Goal: Task Accomplishment & Management: Manage account settings

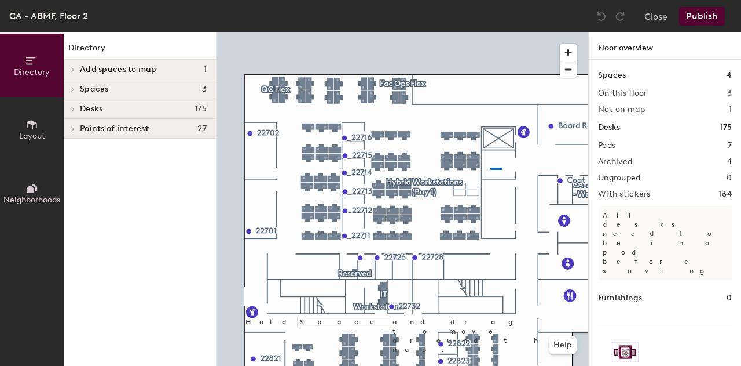
click at [487, 32] on div at bounding box center [403, 32] width 372 height 0
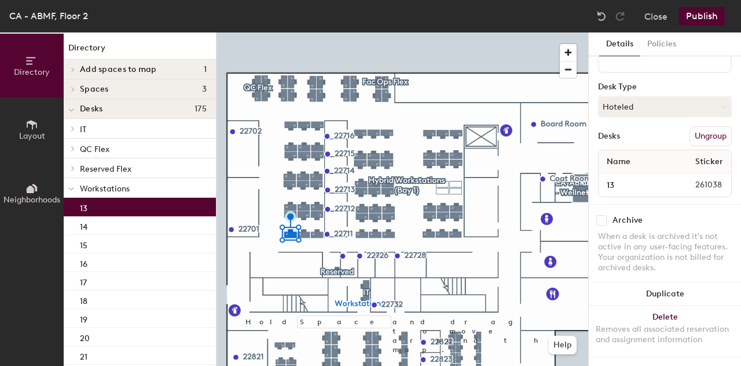
scroll to position [144, 0]
click at [636, 177] on input "13" at bounding box center [634, 185] width 67 height 16
type input "1"
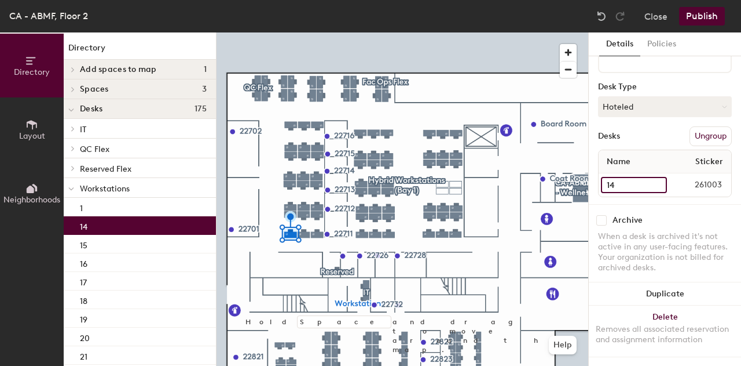
click at [627, 177] on input "14" at bounding box center [634, 185] width 66 height 16
type input "2"
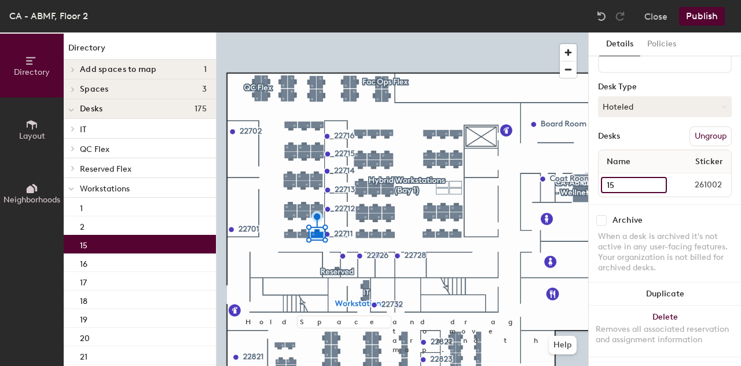
click at [640, 180] on input "15" at bounding box center [634, 185] width 66 height 16
type input "3"
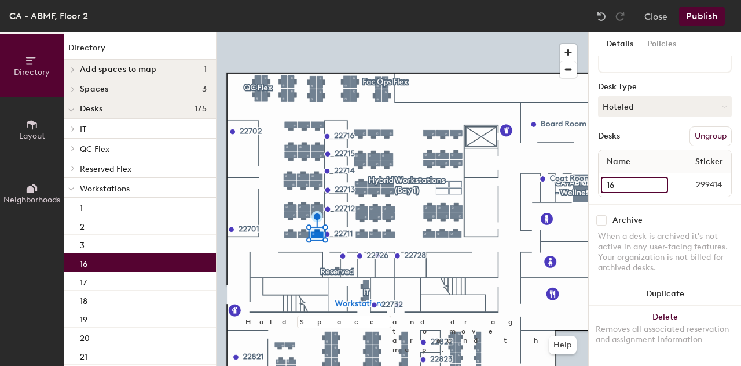
click at [629, 177] on input "16" at bounding box center [634, 185] width 67 height 16
type input "4"
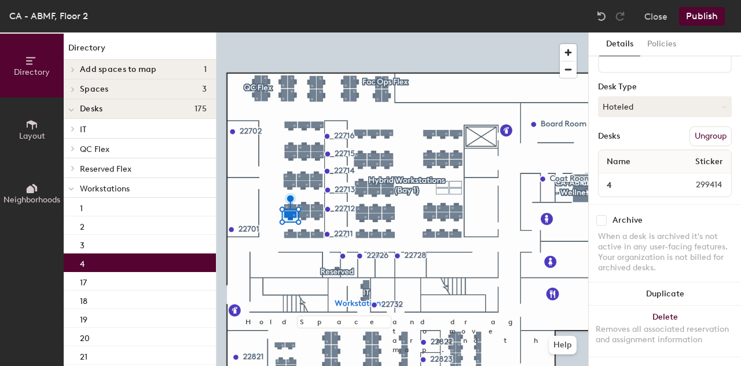
click at [303, 32] on div at bounding box center [403, 32] width 372 height 0
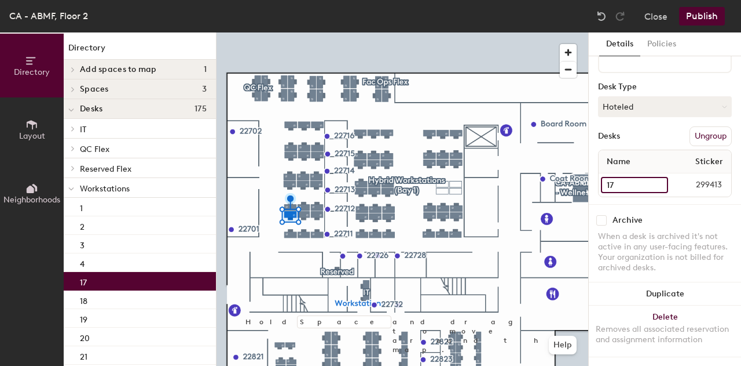
click at [624, 177] on input "17" at bounding box center [634, 185] width 67 height 16
type input "5"
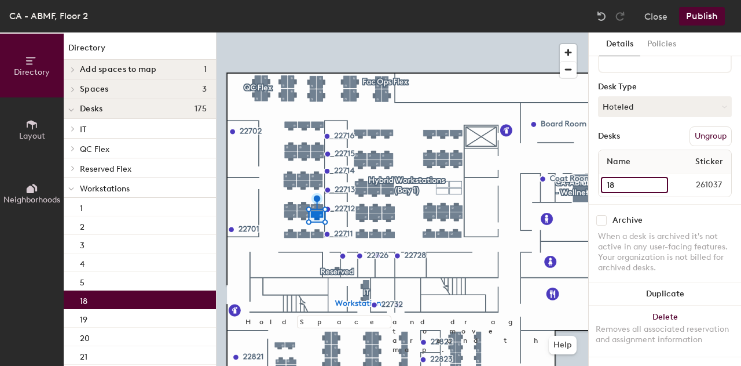
click at [641, 178] on input "18" at bounding box center [634, 185] width 67 height 16
type input "6"
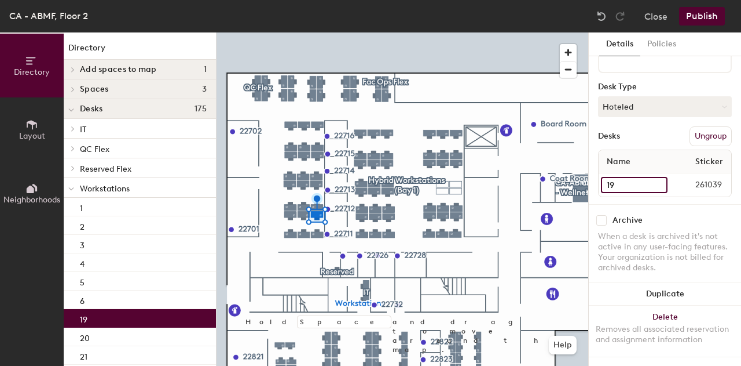
click at [642, 177] on input "19" at bounding box center [634, 185] width 67 height 16
type input "7"
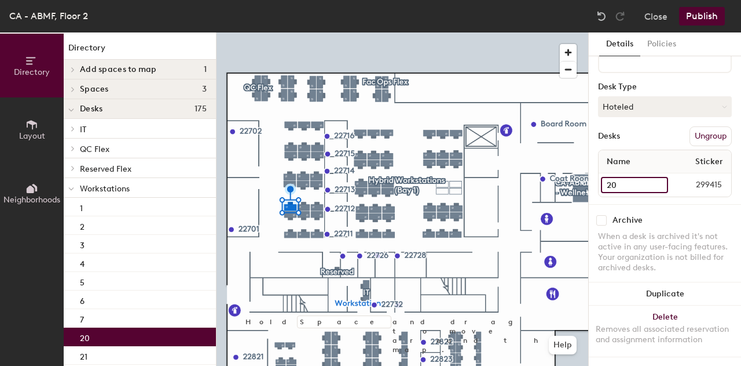
click at [637, 180] on input "20" at bounding box center [634, 185] width 67 height 16
type input "8"
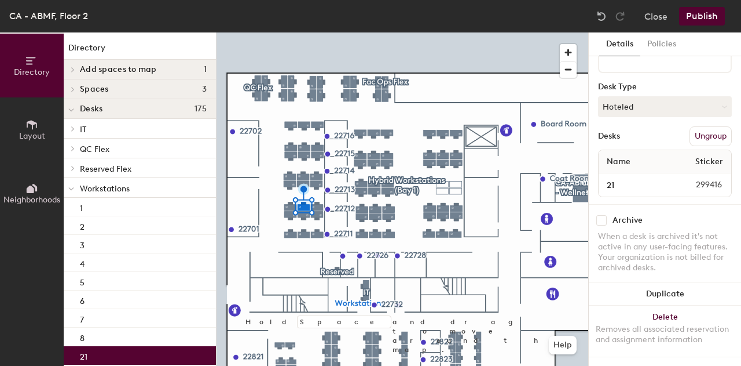
click at [629, 173] on div "21 299416" at bounding box center [665, 184] width 133 height 23
click at [628, 177] on input "21" at bounding box center [634, 185] width 67 height 16
type input "9"
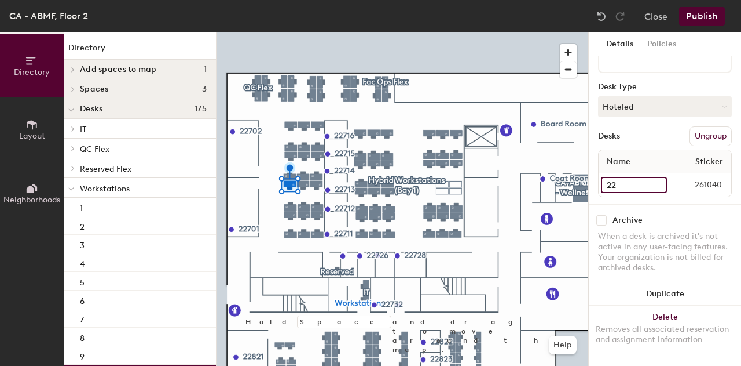
click at [634, 177] on input "22" at bounding box center [634, 185] width 66 height 16
type input "10"
click at [637, 183] on div "23 299418" at bounding box center [665, 184] width 133 height 23
click at [637, 179] on input "23" at bounding box center [634, 185] width 67 height 16
type input "11"
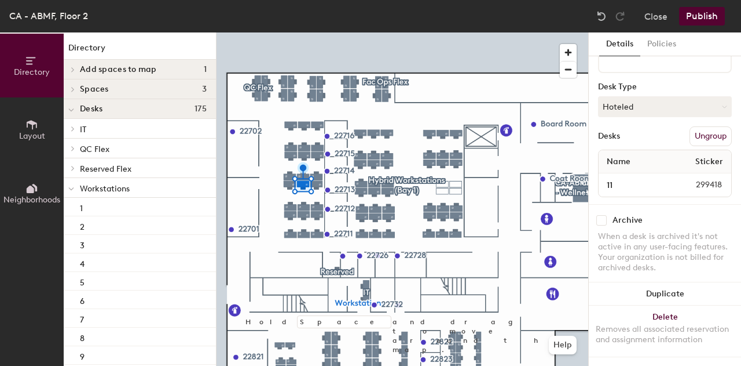
click at [315, 32] on div at bounding box center [403, 32] width 372 height 0
click at [652, 177] on input "24" at bounding box center [635, 185] width 68 height 16
type input "12"
click at [623, 177] on input "25" at bounding box center [634, 185] width 67 height 16
type input "13"
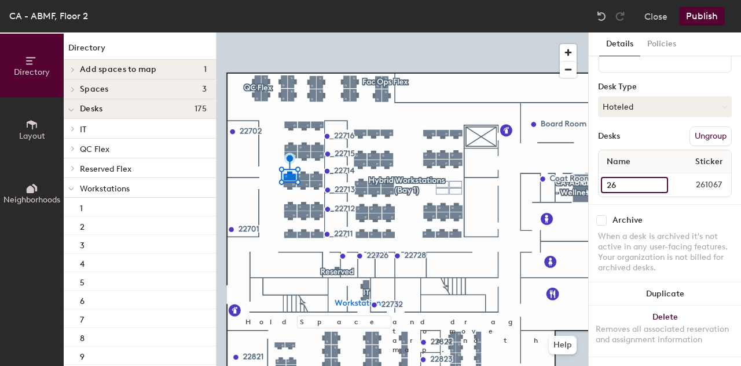
click at [613, 177] on input "26" at bounding box center [634, 185] width 67 height 16
type input "14"
click at [631, 178] on input "27" at bounding box center [634, 185] width 67 height 16
type input "15"
click at [622, 177] on input "28" at bounding box center [634, 185] width 67 height 16
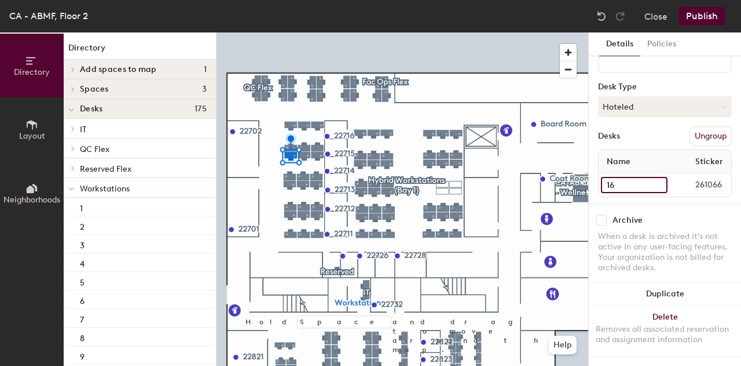
type input "16"
click at [620, 177] on input "29" at bounding box center [635, 185] width 69 height 16
type input "17"
click at [638, 177] on input "30" at bounding box center [634, 185] width 67 height 16
type input "18"
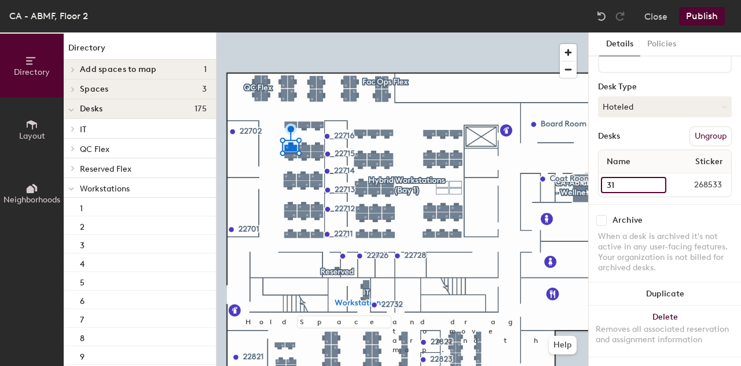
click at [637, 177] on input "31" at bounding box center [633, 185] width 65 height 16
type input "19"
click at [625, 177] on input "32" at bounding box center [634, 185] width 67 height 16
type input "20"
click at [630, 177] on input "33" at bounding box center [665, 185] width 128 height 16
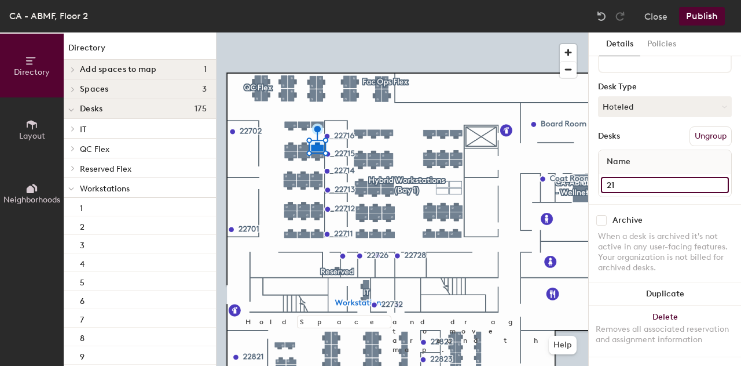
type input "21"
click at [630, 177] on input "34" at bounding box center [635, 185] width 68 height 16
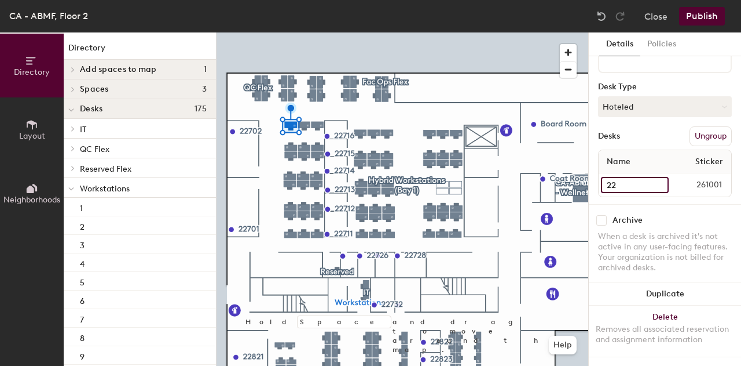
type input "22"
click at [629, 177] on input "35" at bounding box center [634, 185] width 67 height 16
type input "23"
click at [622, 177] on input "36" at bounding box center [634, 185] width 67 height 16
type input "24"
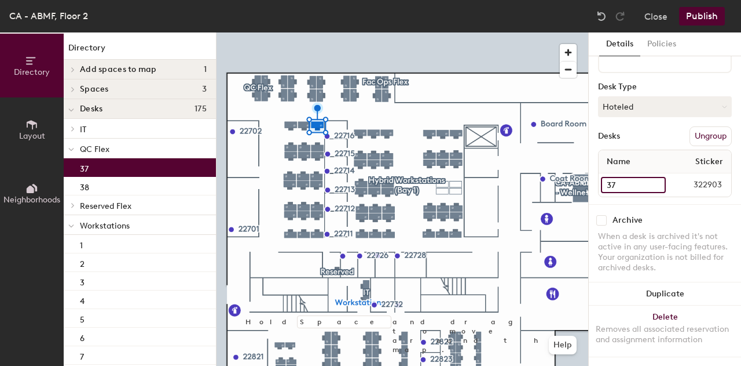
click at [620, 177] on input "37" at bounding box center [633, 185] width 65 height 16
type input "25"
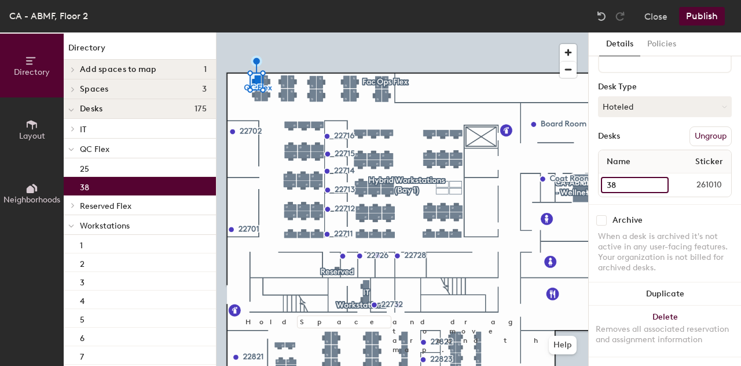
click at [636, 177] on input "38" at bounding box center [635, 185] width 68 height 16
type input "26"
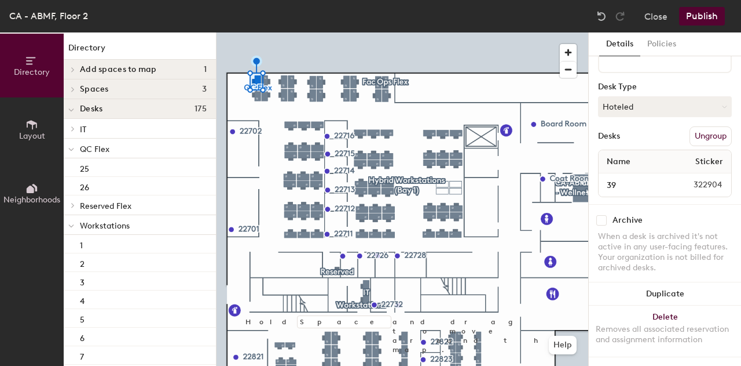
scroll to position [126, 0]
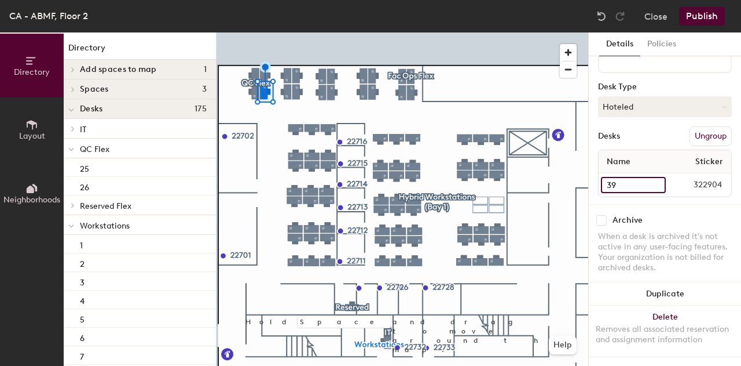
click at [622, 177] on input "39" at bounding box center [633, 185] width 65 height 16
type input "27"
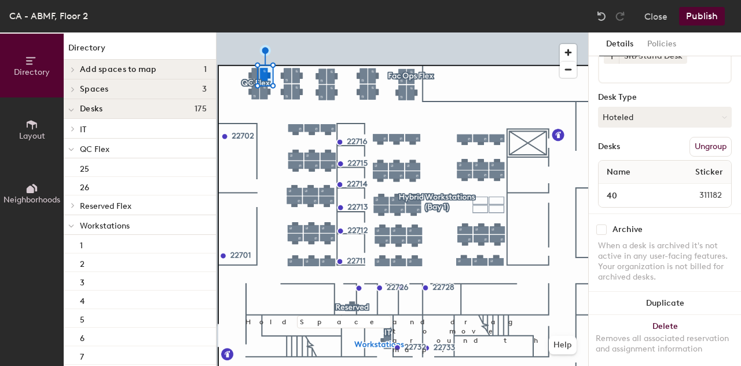
scroll to position [144, 0]
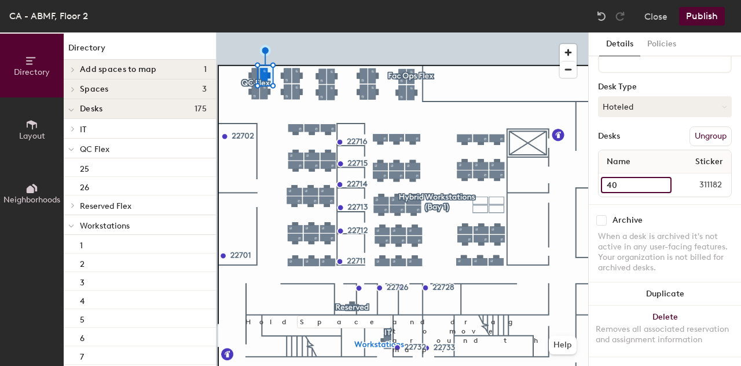
click at [623, 177] on input "40" at bounding box center [636, 185] width 71 height 16
type input "28"
click at [638, 177] on input "41" at bounding box center [633, 185] width 65 height 16
type input "29"
click at [624, 177] on input "42" at bounding box center [633, 185] width 65 height 16
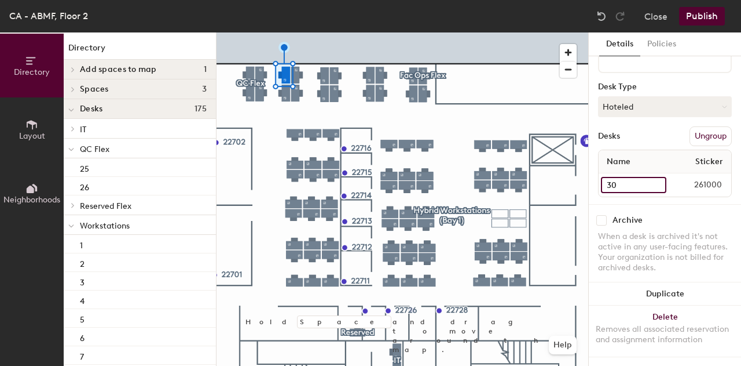
type input "30"
click at [631, 177] on input "43" at bounding box center [633, 185] width 65 height 16
type input "31"
click at [630, 177] on input "44" at bounding box center [633, 185] width 65 height 16
type input "32"
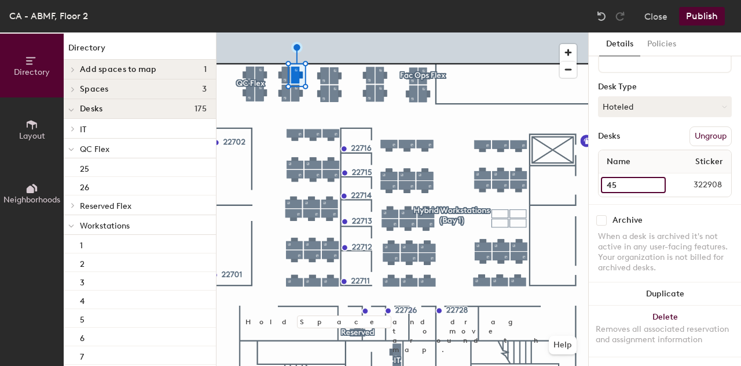
click at [618, 177] on input "45" at bounding box center [633, 185] width 65 height 16
type input "33"
click at [618, 177] on input "46" at bounding box center [634, 185] width 67 height 16
type input "34"
click at [645, 178] on input "47" at bounding box center [633, 185] width 65 height 16
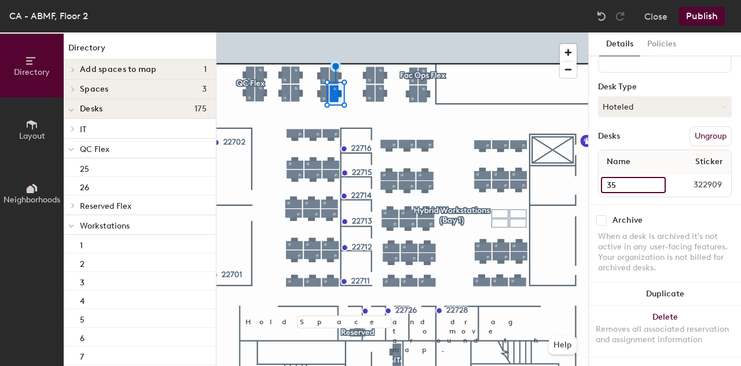
type input "35"
click at [623, 177] on input "48" at bounding box center [633, 185] width 65 height 16
type input "36"
click at [370, 32] on div at bounding box center [403, 32] width 372 height 0
click at [647, 180] on input "49" at bounding box center [634, 185] width 67 height 16
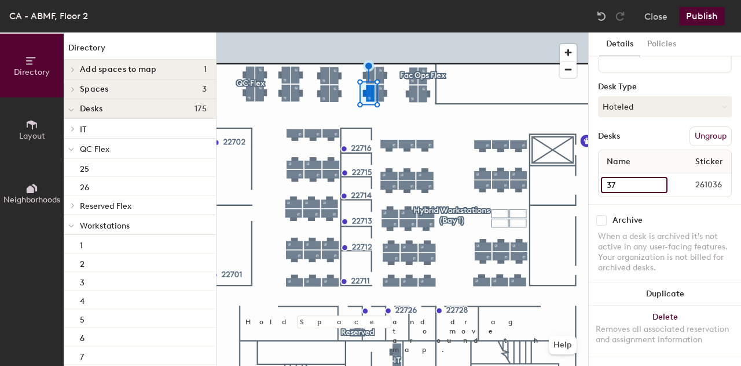
type input "37"
click at [620, 177] on input "50" at bounding box center [634, 185] width 67 height 16
type input "38"
click at [645, 177] on input "51" at bounding box center [636, 185] width 70 height 16
type input "39"
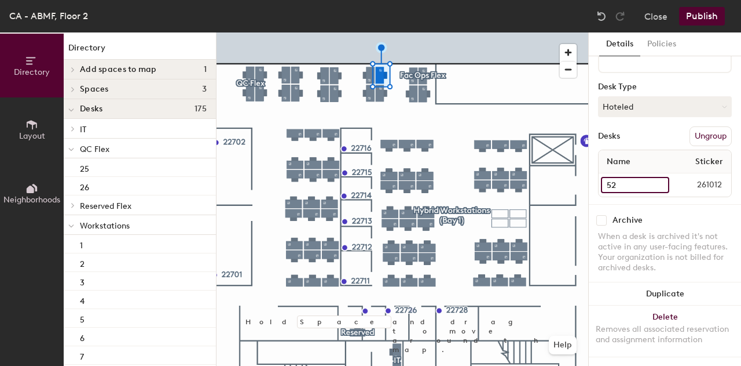
click at [622, 177] on input "52" at bounding box center [635, 185] width 68 height 16
type input "40"
click at [623, 177] on input "53" at bounding box center [634, 185] width 66 height 16
type input "41"
click at [615, 177] on input "54" at bounding box center [634, 185] width 67 height 16
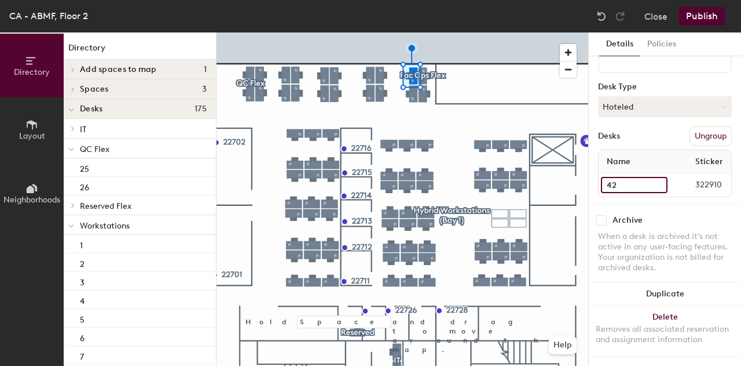
type input "42"
click at [425, 32] on div at bounding box center [403, 32] width 372 height 0
click at [629, 177] on input "55" at bounding box center [635, 185] width 68 height 16
type input "43"
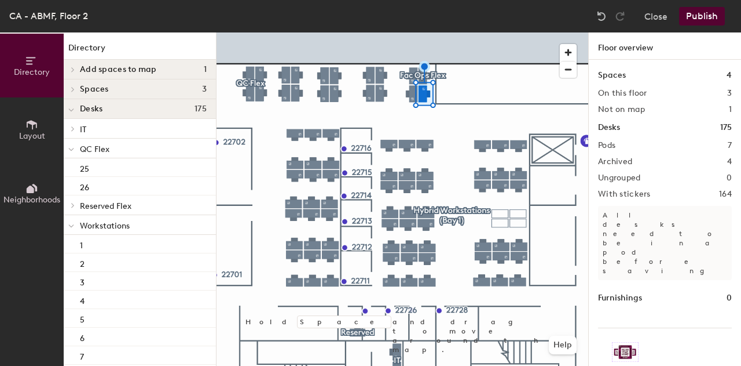
click at [422, 32] on div at bounding box center [403, 32] width 372 height 0
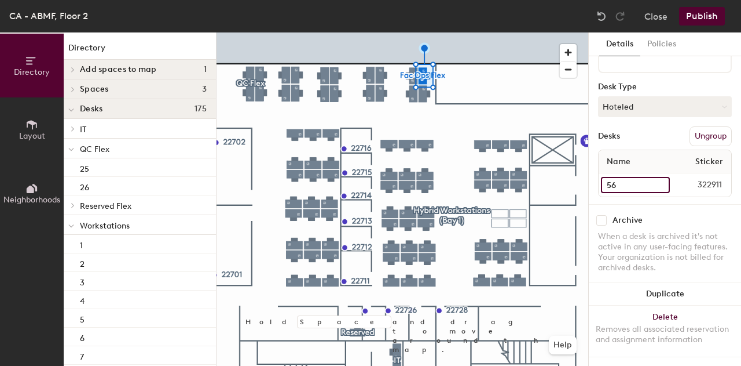
click at [620, 181] on input "56" at bounding box center [635, 185] width 69 height 16
type input "44"
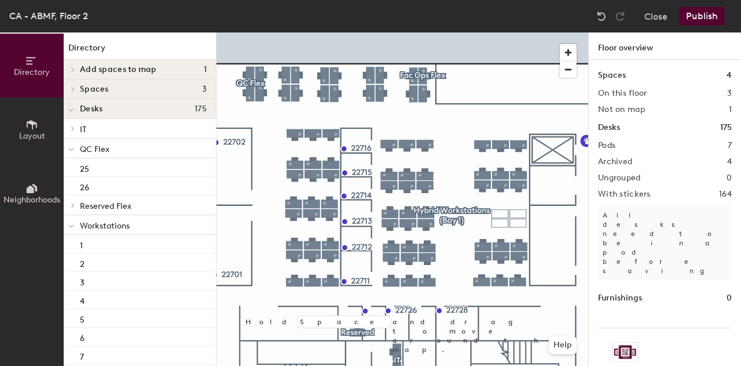
click at [704, 20] on button "Publish" at bounding box center [703, 16] width 46 height 19
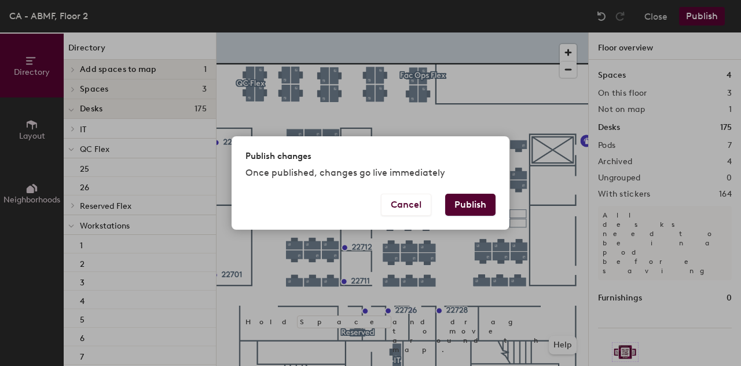
click at [487, 200] on button "Publish" at bounding box center [470, 204] width 50 height 22
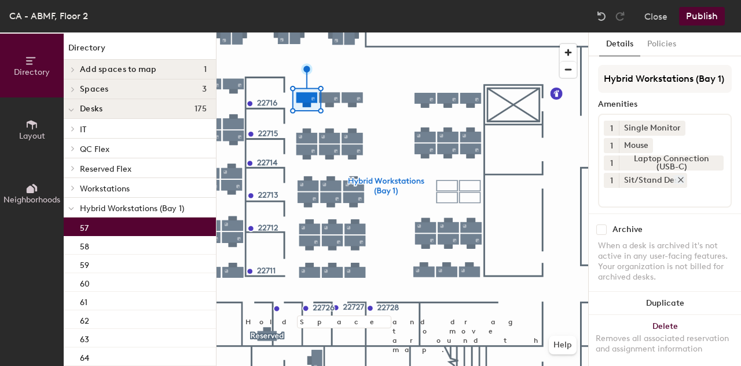
scroll to position [144, 0]
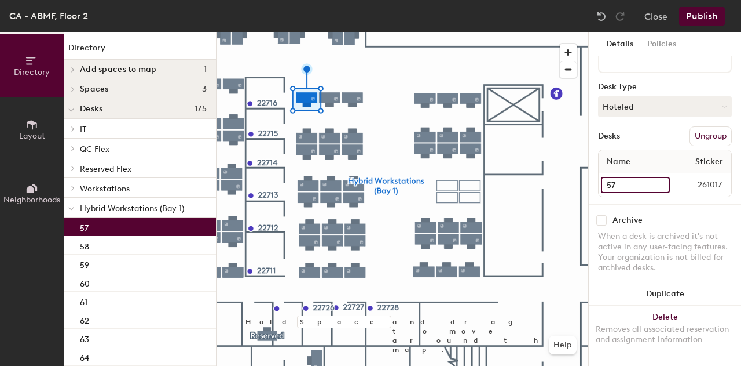
click at [631, 177] on input "57" at bounding box center [635, 185] width 69 height 16
type input "45"
click at [341, 32] on div at bounding box center [403, 32] width 372 height 0
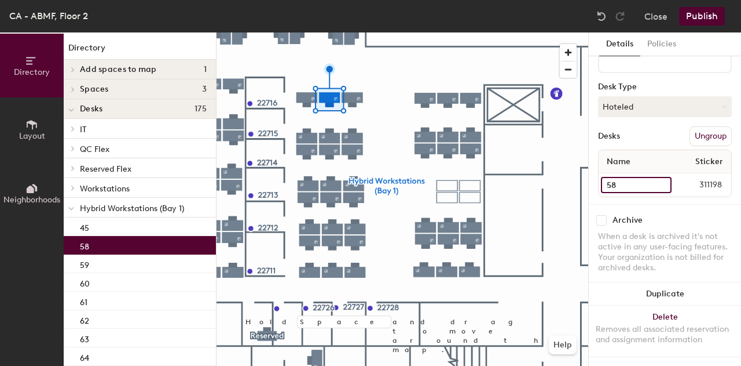
click at [638, 177] on input "58" at bounding box center [636, 185] width 71 height 16
type input "46"
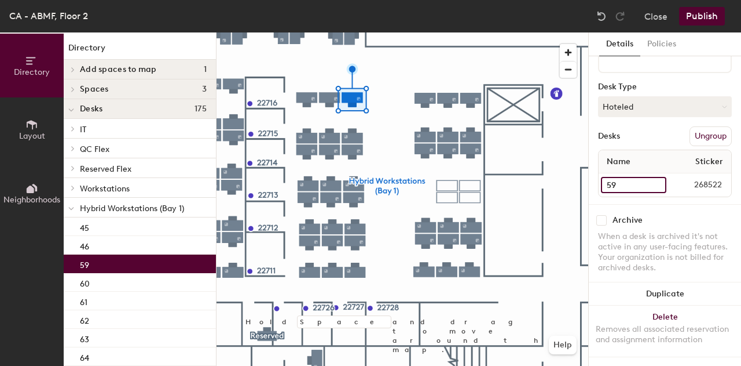
click at [628, 177] on input "59" at bounding box center [633, 185] width 65 height 16
type input "47"
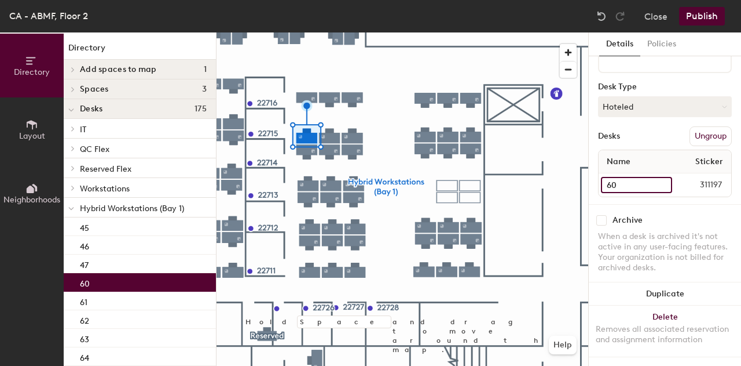
click at [633, 177] on input "60" at bounding box center [636, 185] width 71 height 16
type input "48"
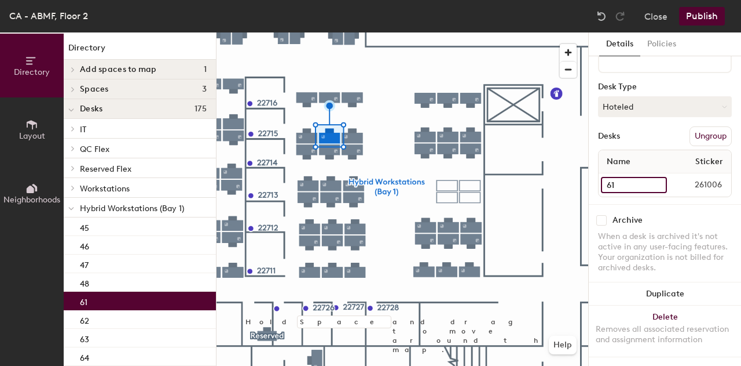
click at [629, 177] on input "61" at bounding box center [634, 185] width 66 height 16
type input "49"
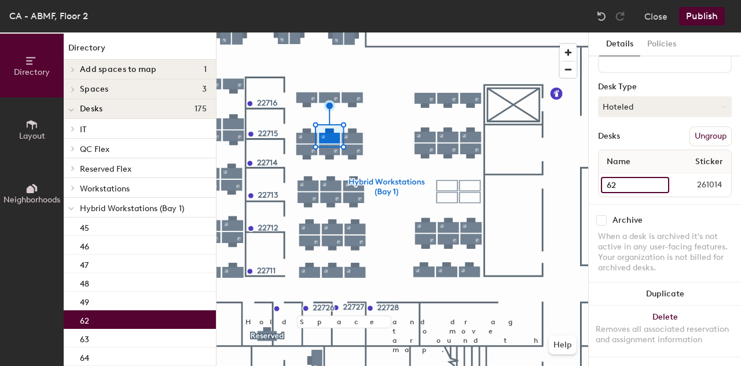
click at [635, 177] on input "62" at bounding box center [635, 185] width 68 height 16
type input "50"
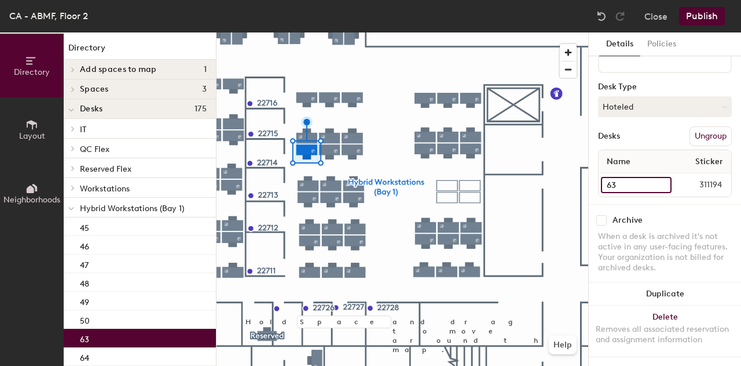
click at [614, 177] on input "63" at bounding box center [636, 185] width 71 height 16
type input "51"
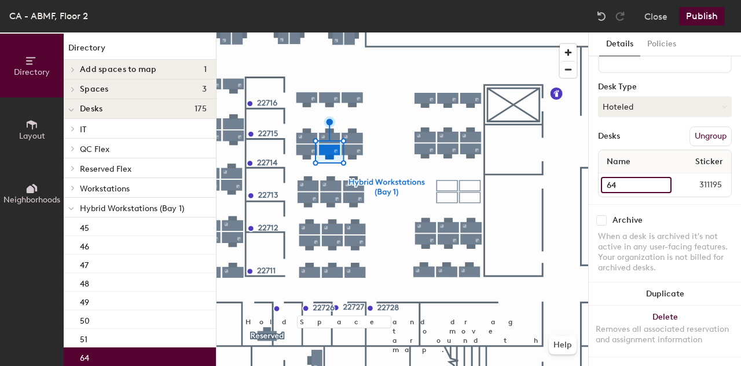
click at [642, 177] on input "64" at bounding box center [636, 185] width 71 height 16
type input "52"
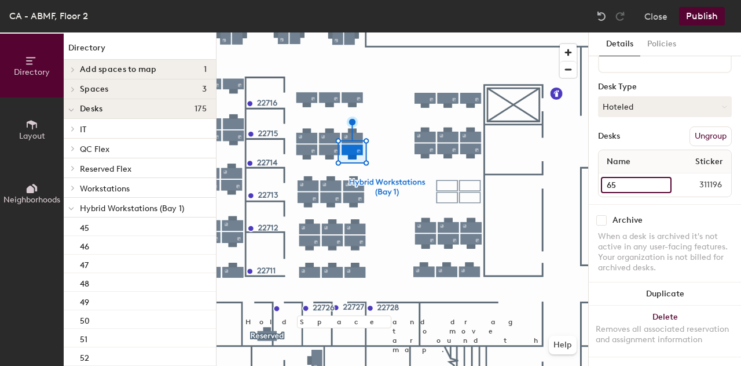
click at [632, 177] on input "65" at bounding box center [636, 185] width 71 height 16
type input "53"
click at [639, 177] on input "66" at bounding box center [636, 185] width 71 height 16
type input "54"
click at [624, 177] on input "67" at bounding box center [636, 185] width 71 height 16
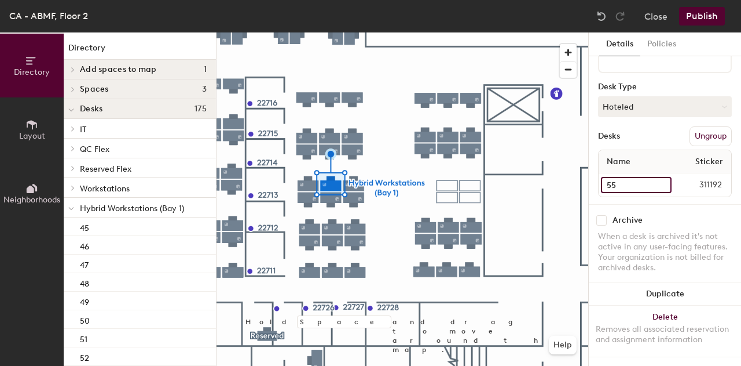
type input "55"
click at [619, 177] on input "68" at bounding box center [637, 185] width 72 height 16
type input "56"
click at [618, 180] on input "69" at bounding box center [634, 185] width 67 height 16
type input "57"
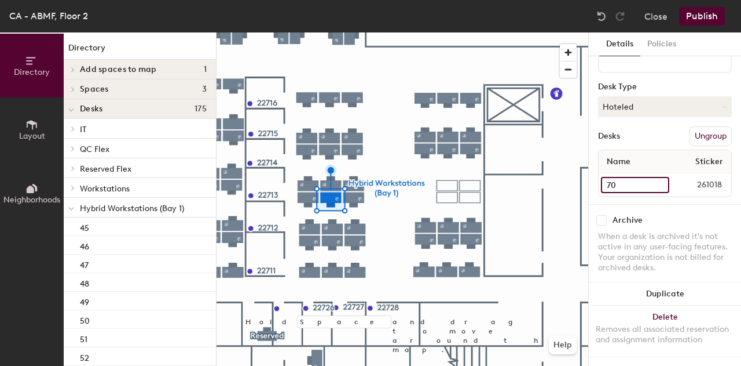
click at [621, 177] on input "70" at bounding box center [635, 185] width 68 height 16
type input "58"
click at [621, 177] on input "71" at bounding box center [636, 185] width 71 height 16
type input "59"
click at [623, 177] on input "72" at bounding box center [636, 185] width 71 height 16
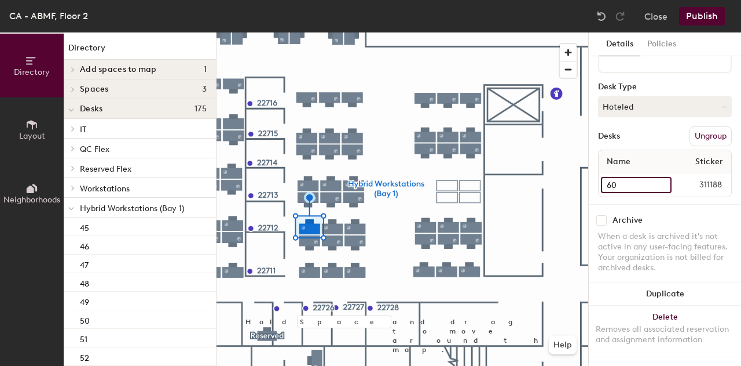
type input "60"
click at [634, 177] on input "73" at bounding box center [635, 185] width 68 height 16
type input "61"
click at [639, 177] on input "74" at bounding box center [636, 185] width 71 height 16
type input "62"
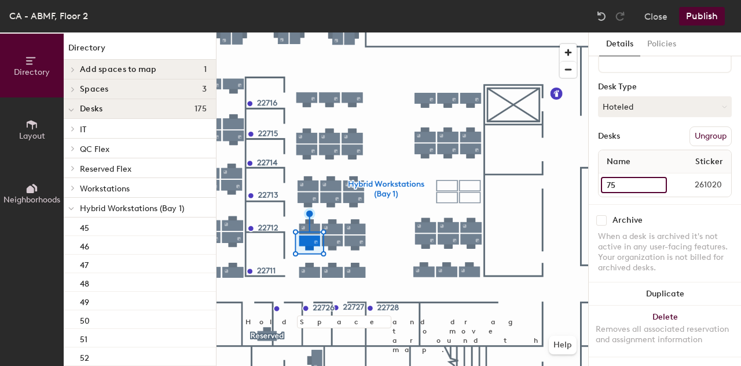
click at [622, 178] on input "75" at bounding box center [634, 185] width 66 height 16
type input "63"
click at [644, 177] on input "76" at bounding box center [634, 185] width 67 height 16
type input "64"
click at [624, 177] on input "77" at bounding box center [635, 185] width 68 height 16
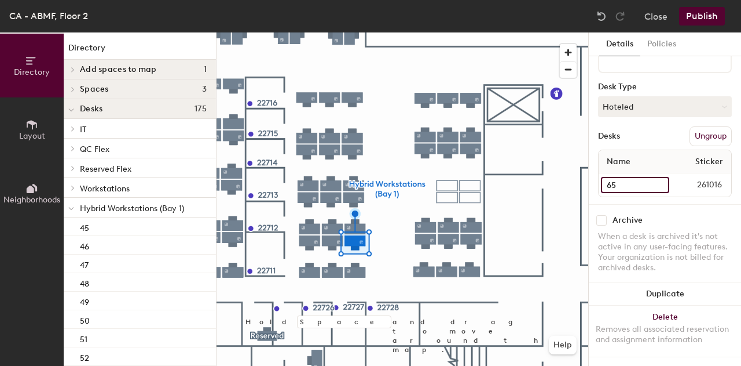
type input "65"
click at [299, 32] on div at bounding box center [403, 32] width 372 height 0
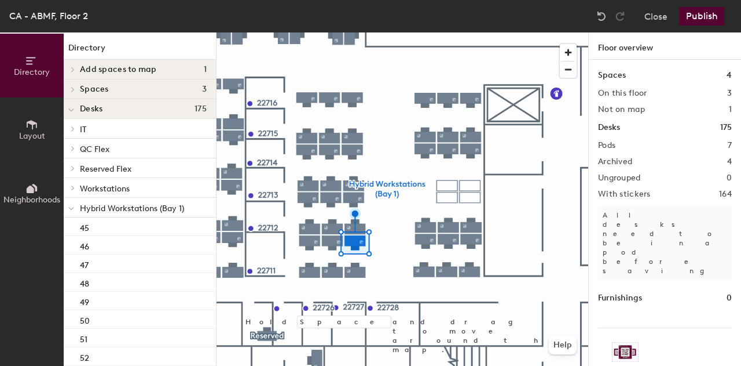
click at [312, 32] on div at bounding box center [403, 32] width 372 height 0
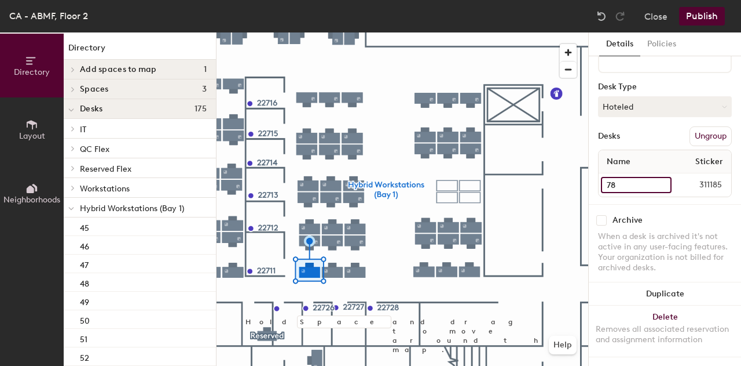
click at [630, 177] on input "78" at bounding box center [636, 185] width 71 height 16
type input "66"
click at [332, 32] on div at bounding box center [403, 32] width 372 height 0
click at [634, 177] on input "79" at bounding box center [636, 185] width 71 height 16
type input "67"
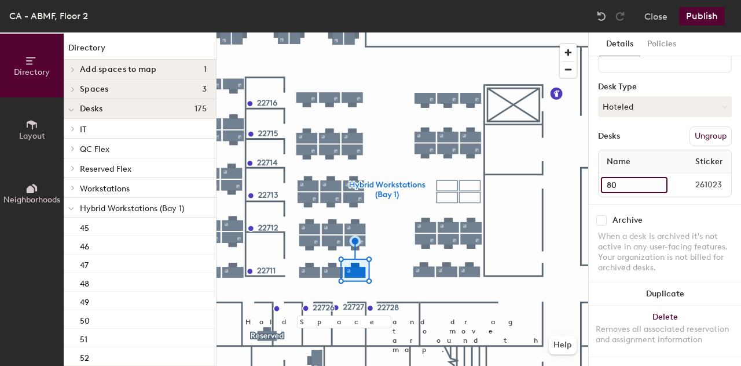
click at [635, 177] on input "80" at bounding box center [634, 185] width 67 height 16
type input "68"
click at [618, 178] on input "81" at bounding box center [633, 185] width 65 height 16
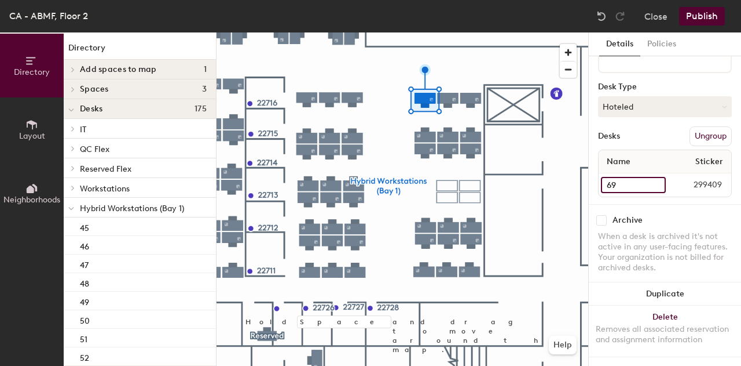
type input "69"
click at [630, 178] on input "82" at bounding box center [634, 185] width 67 height 16
type input "70"
click at [613, 177] on input "83" at bounding box center [634, 185] width 66 height 16
type input "71"
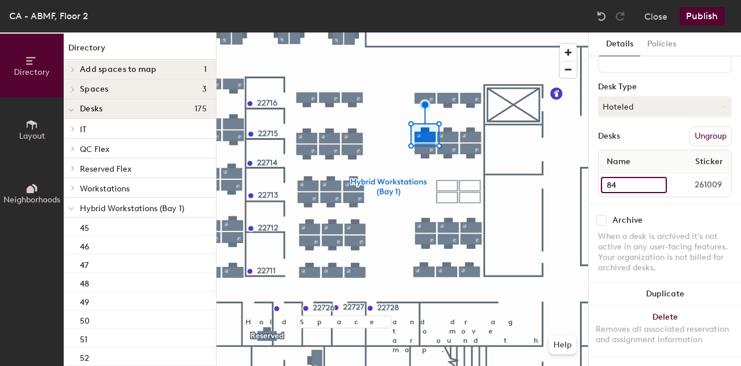
click at [633, 177] on input "84" at bounding box center [634, 185] width 66 height 16
type input "72"
click at [621, 177] on input "85" at bounding box center [635, 185] width 69 height 16
type input "73"
click at [615, 177] on input "86" at bounding box center [634, 185] width 67 height 16
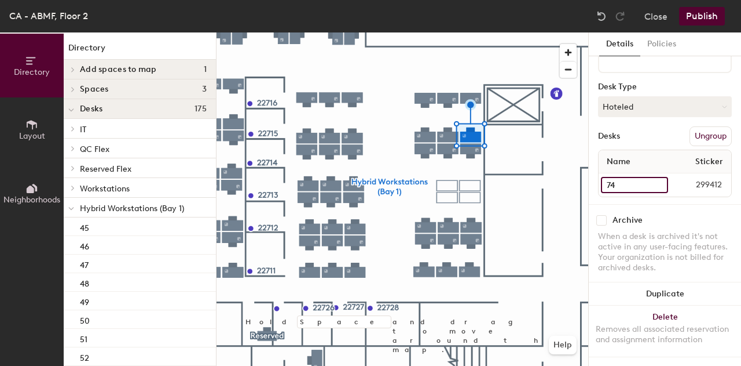
type input "74"
click at [626, 177] on input "87" at bounding box center [633, 185] width 65 height 16
type input "75"
click at [633, 177] on input "88" at bounding box center [634, 185] width 67 height 16
type input "76"
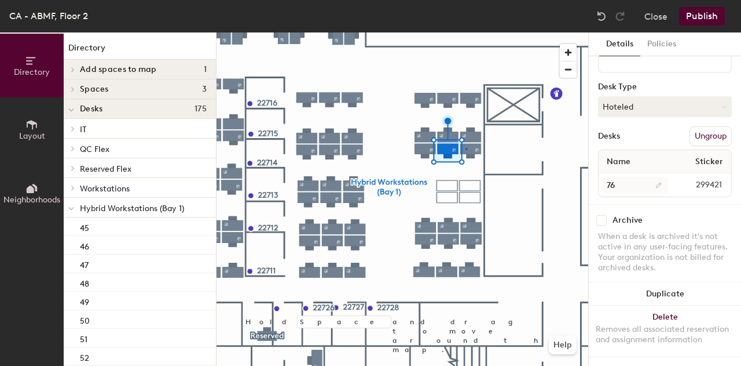
click at [467, 32] on div at bounding box center [403, 32] width 372 height 0
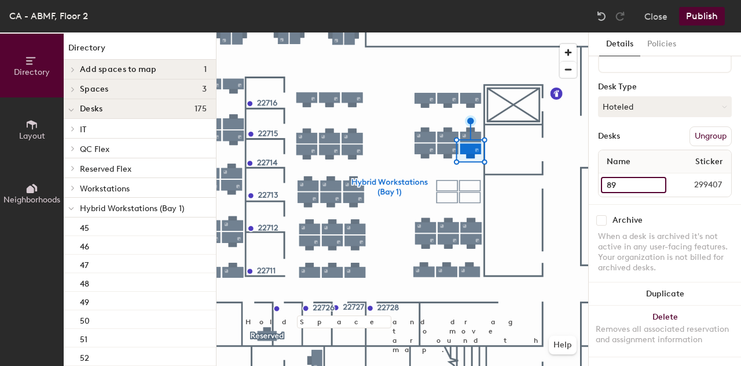
click at [634, 177] on input "89" at bounding box center [633, 185] width 65 height 16
type input "77"
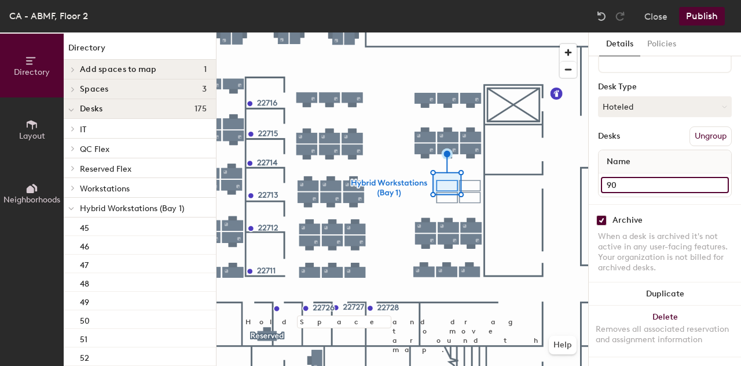
click at [612, 177] on input "90" at bounding box center [665, 185] width 128 height 16
type input "78"
click at [620, 177] on input "91" at bounding box center [665, 185] width 128 height 16
type input "79"
click at [614, 177] on input "92" at bounding box center [665, 185] width 128 height 16
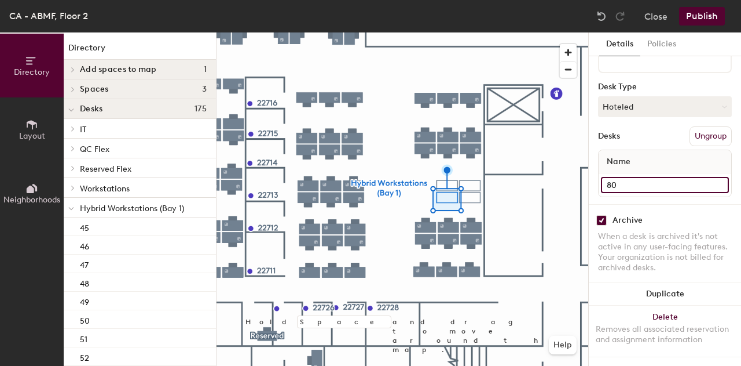
type input "80"
click at [623, 177] on input "93" at bounding box center [665, 185] width 128 height 16
type input "81"
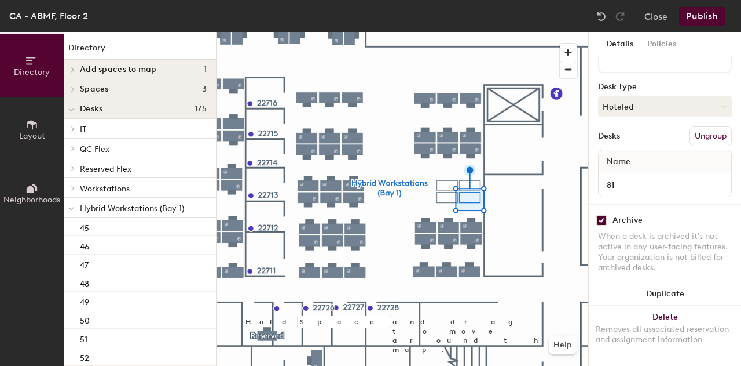
click at [429, 32] on div at bounding box center [403, 32] width 372 height 0
click at [619, 177] on input "94" at bounding box center [633, 185] width 65 height 16
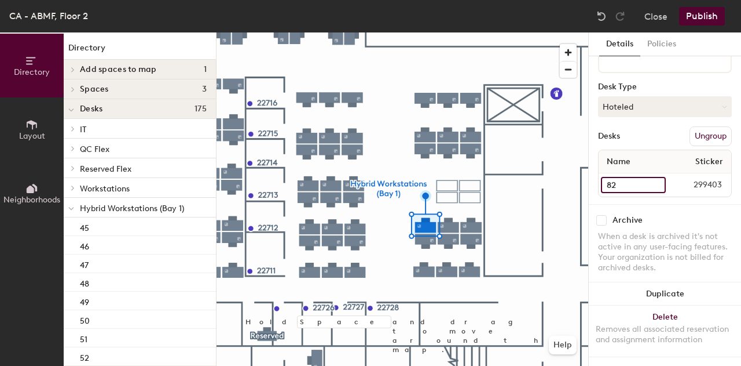
type input "82"
click at [615, 179] on input "95" at bounding box center [633, 185] width 65 height 16
type input "83"
click at [641, 177] on input "96" at bounding box center [633, 185] width 65 height 16
type input "84"
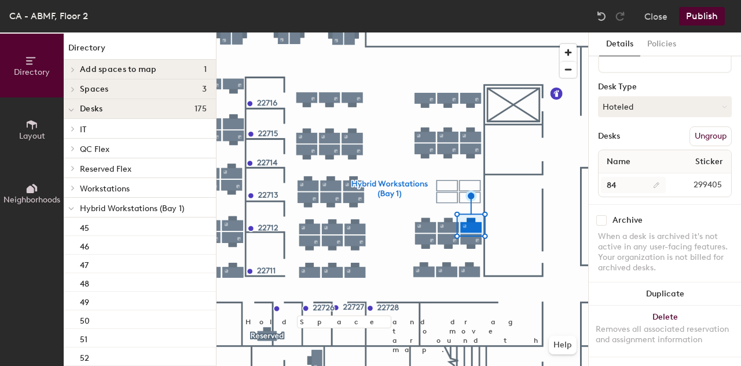
click at [426, 32] on div at bounding box center [403, 32] width 372 height 0
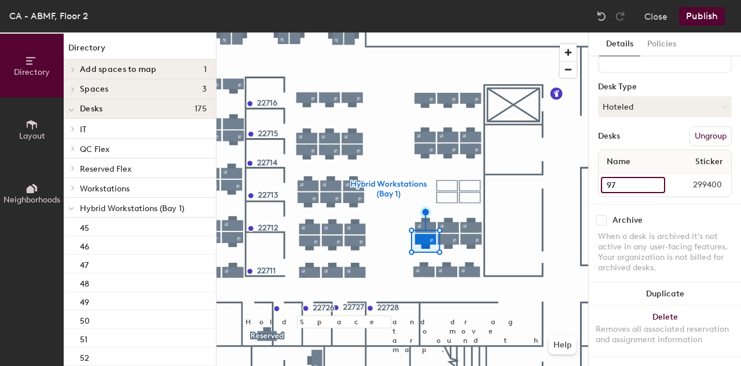
click at [619, 177] on input "97" at bounding box center [633, 185] width 64 height 16
type input "85"
click at [630, 173] on div "98 261022" at bounding box center [665, 184] width 133 height 23
click at [627, 177] on input "98" at bounding box center [634, 185] width 67 height 16
type input "86"
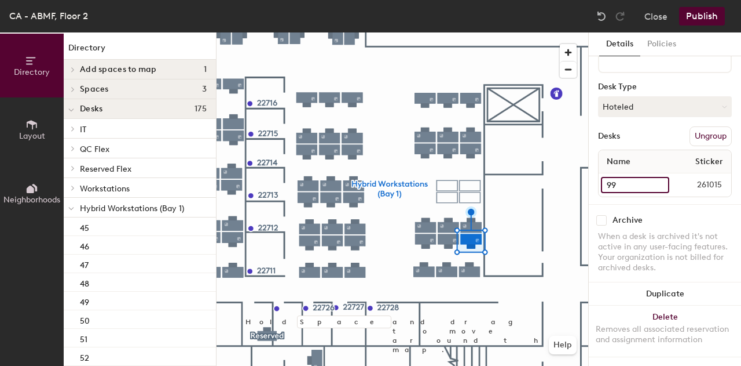
click at [616, 177] on input "99" at bounding box center [635, 185] width 68 height 16
type input "87"
click at [622, 177] on input "100" at bounding box center [635, 185] width 68 height 16
type input "88"
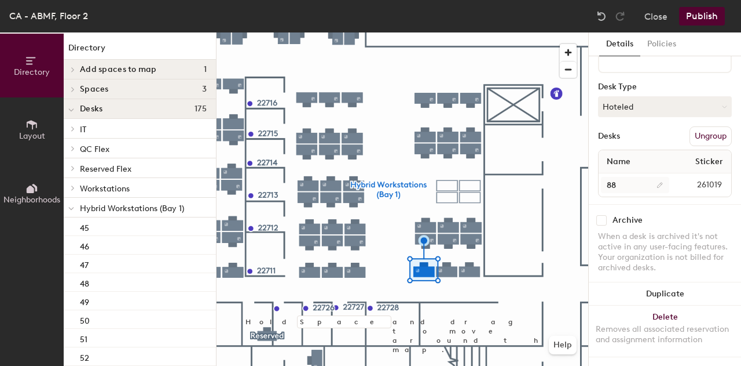
click at [451, 32] on div at bounding box center [403, 32] width 372 height 0
click at [653, 178] on input "101" at bounding box center [634, 185] width 67 height 16
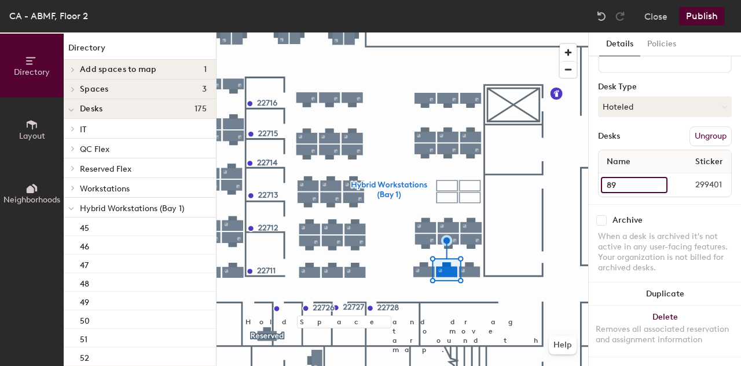
type input "89"
click at [650, 177] on input "102" at bounding box center [633, 185] width 65 height 16
type input "90"
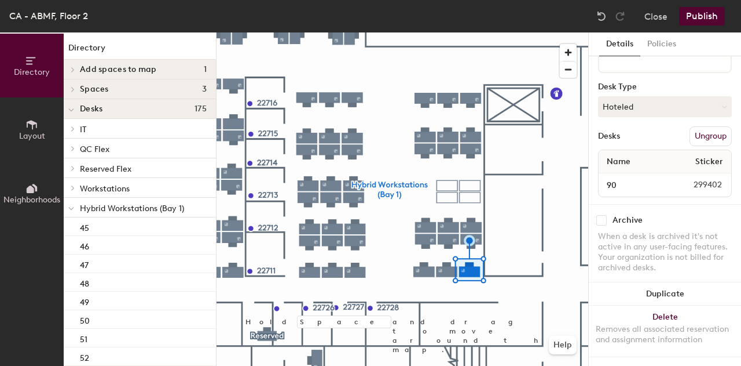
click at [700, 19] on button "Publish" at bounding box center [703, 16] width 46 height 19
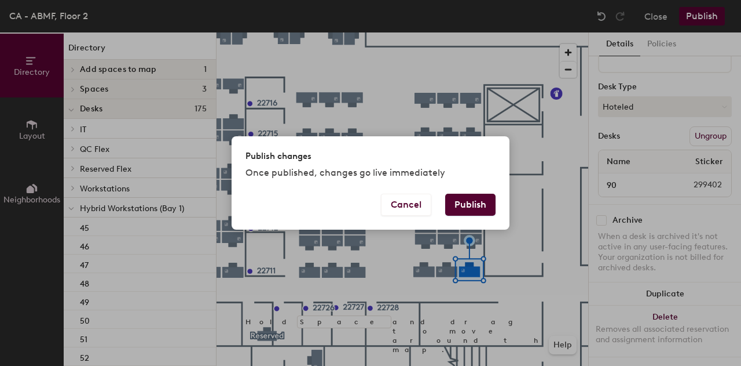
click at [483, 212] on button "Publish" at bounding box center [470, 204] width 50 height 22
